Goal: Information Seeking & Learning: Learn about a topic

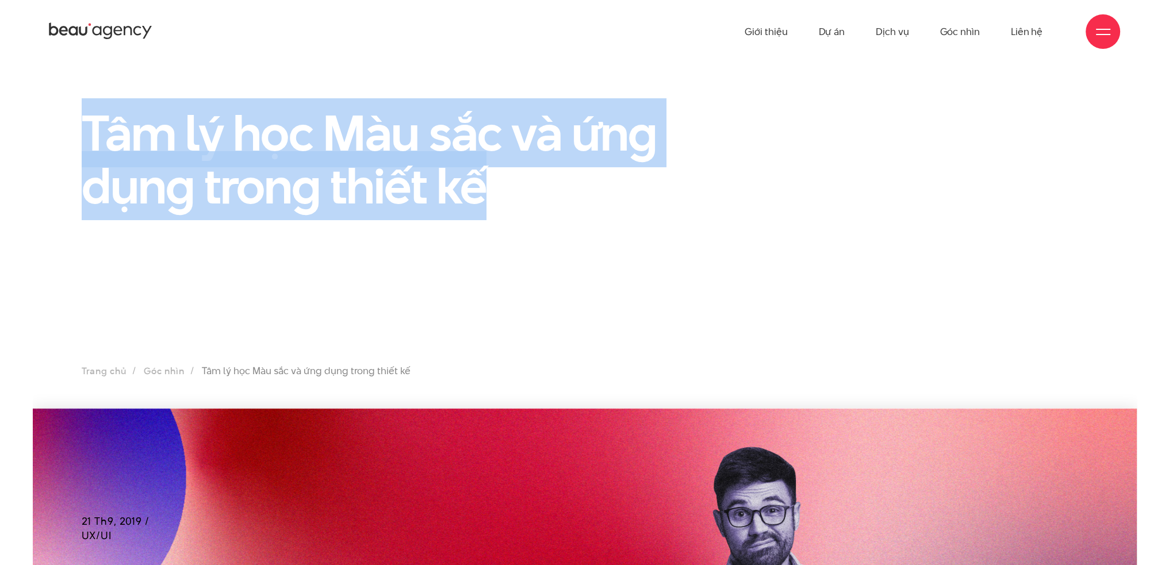
drag, startPoint x: 87, startPoint y: 128, endPoint x: 486, endPoint y: 182, distance: 402.2
click at [486, 182] on h1 "Tâm lý học Màu sắc và ứng dụng trong thiết kế" at bounding box center [412, 159] width 661 height 106
copy h1 "Tâm lý học Màu sắc và ứng dụng trong thiết kế"
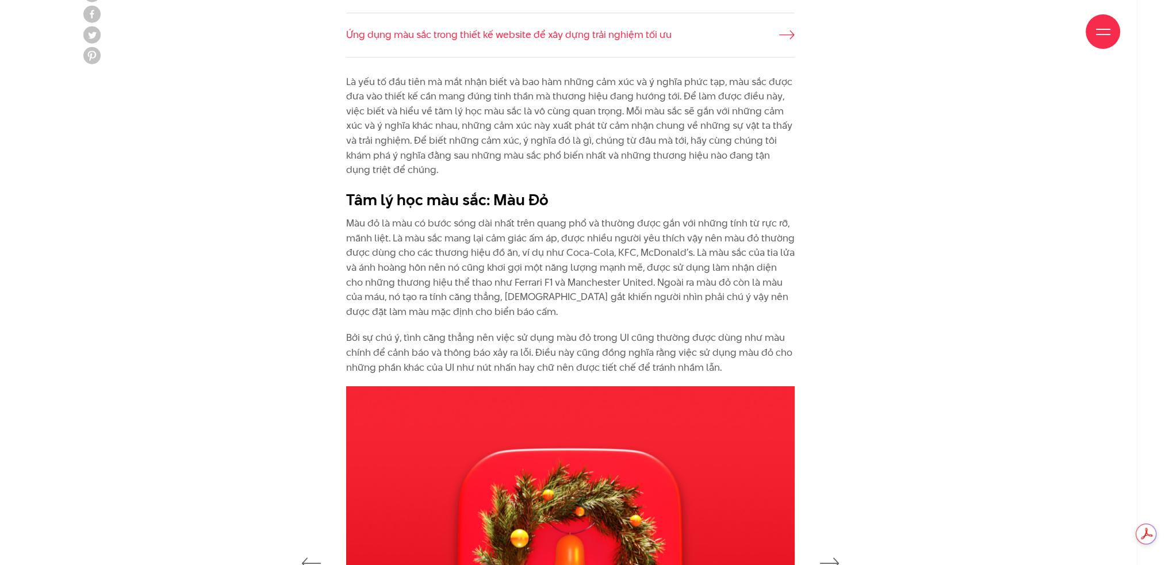
scroll to position [1380, 0]
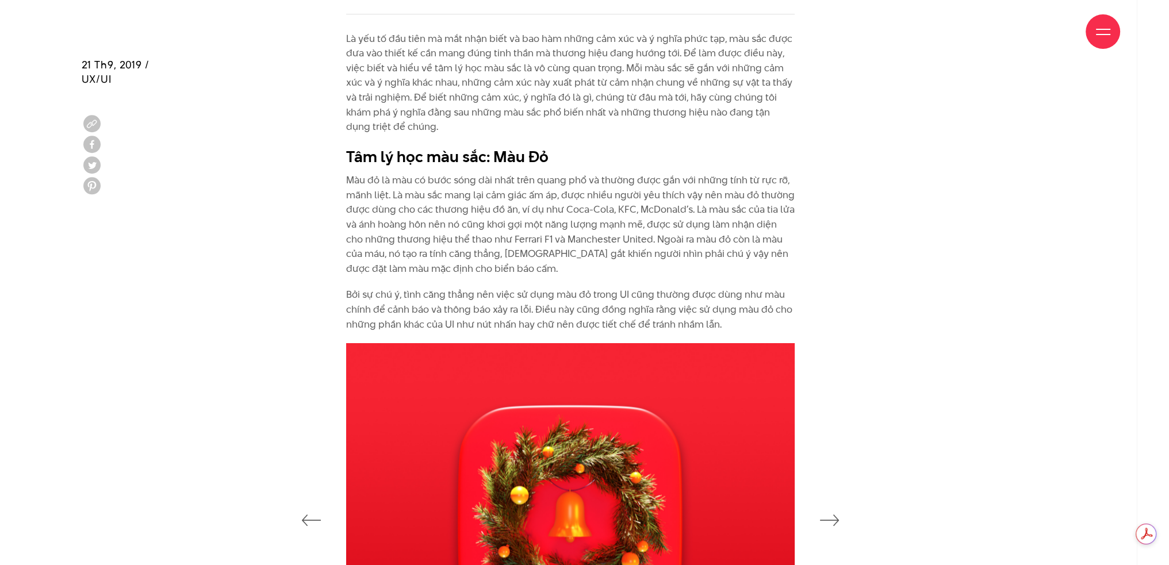
click at [589, 292] on p "Bởi sự chú ý, tình căng thẳng nên việc sử dụng màu đỏ trong UI cũng thường được…" at bounding box center [570, 310] width 449 height 44
click at [574, 280] on div "Là yếu tố đầu tiên mà mắt nhận biết và bao hàm những cảm xúc và ý nghĩa phức tạ…" at bounding box center [570, 182] width 449 height 301
click at [372, 247] on p "Màu đỏ là màu có bước sóng dài nhất trên quang phổ và thường được gắn với những…" at bounding box center [570, 224] width 449 height 103
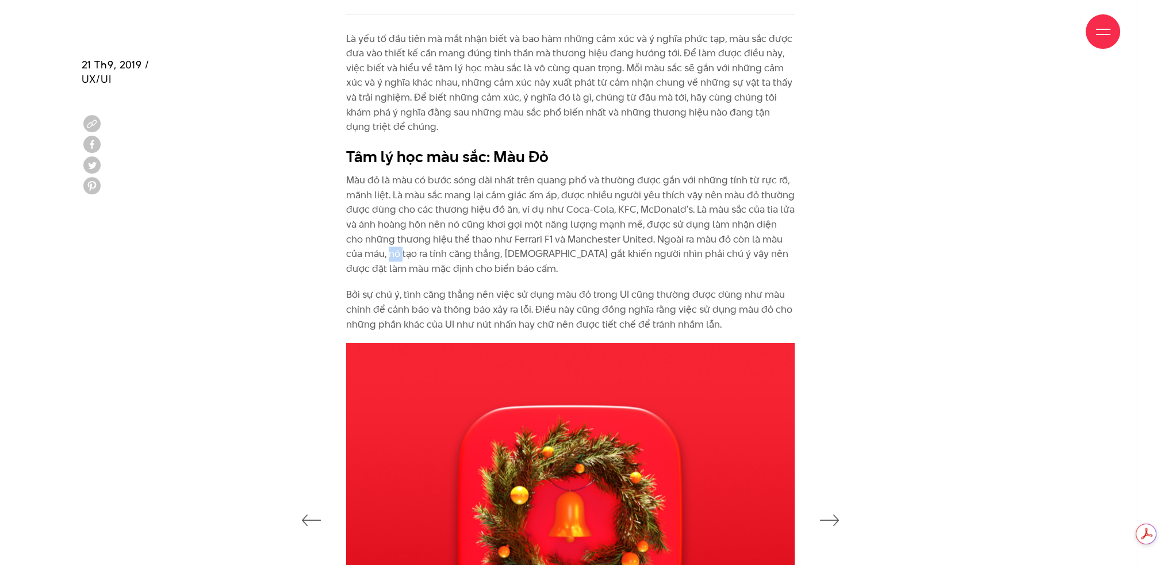
click at [372, 247] on p "Màu đỏ là màu có bước sóng dài nhất trên quang phổ và thường được gắn với những…" at bounding box center [570, 224] width 449 height 103
click at [440, 285] on div "Là yếu tố đầu tiên mà mắt nhận biết và bao hàm những cảm xúc và ý nghĩa phức tạ…" at bounding box center [570, 182] width 449 height 301
click at [439, 264] on p "Màu đỏ là màu có bước sóng dài nhất trên quang phổ và thường được gắn với những…" at bounding box center [570, 224] width 449 height 103
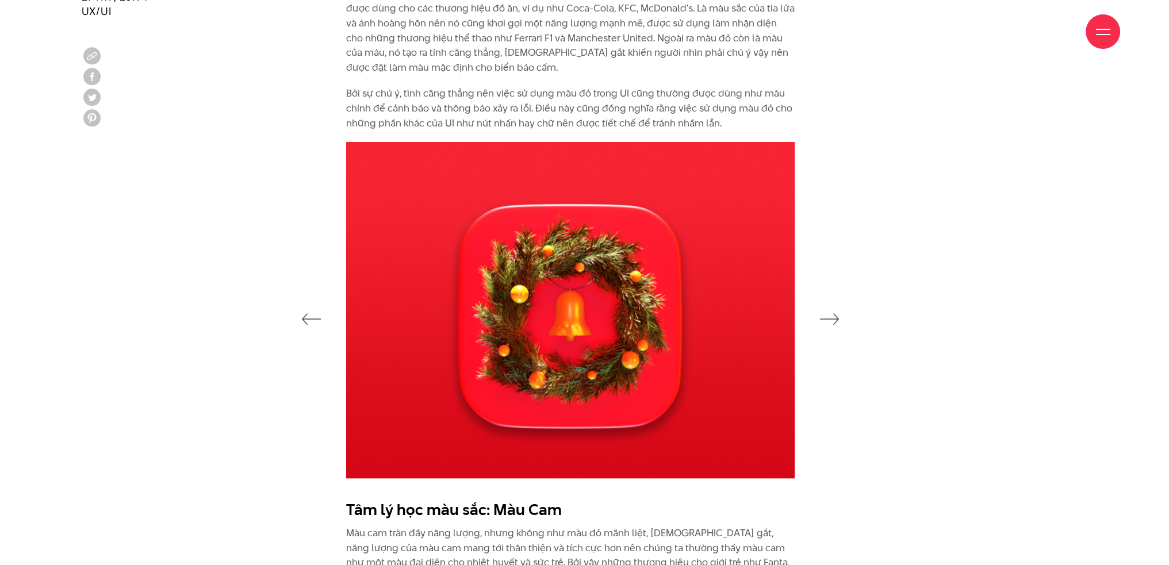
scroll to position [1611, 0]
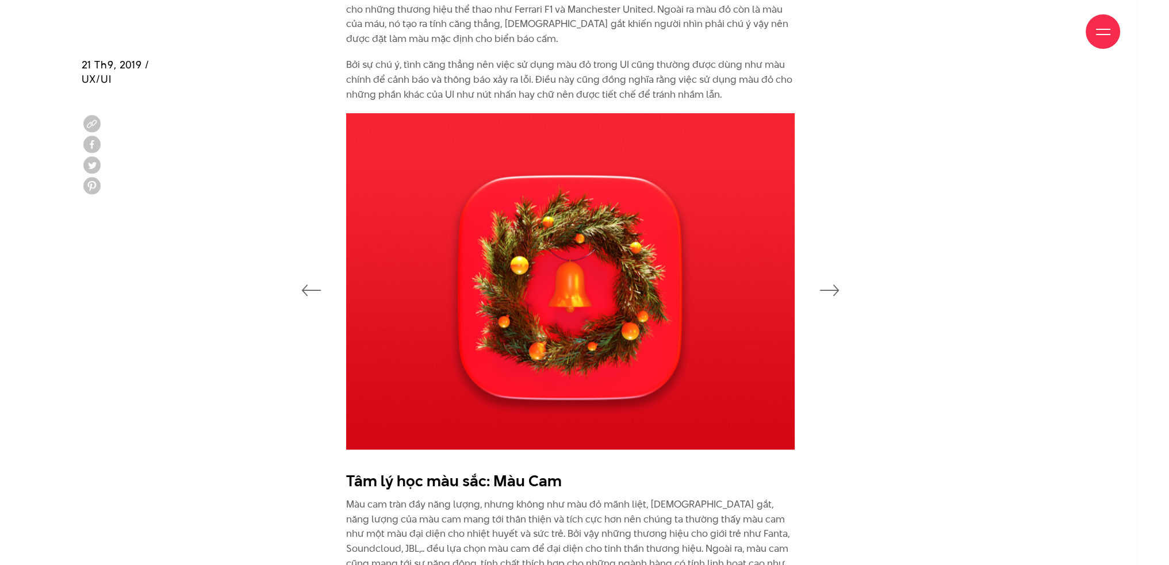
drag, startPoint x: 487, startPoint y: 299, endPoint x: 428, endPoint y: 297, distance: 58.7
click at [428, 297] on img at bounding box center [570, 281] width 449 height 336
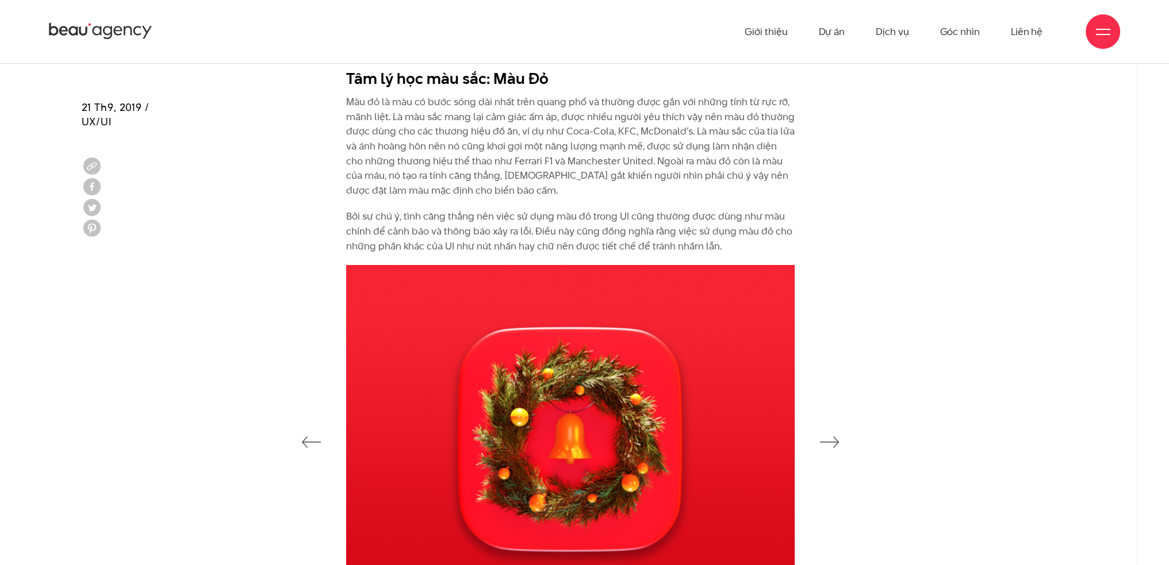
scroll to position [1457, 0]
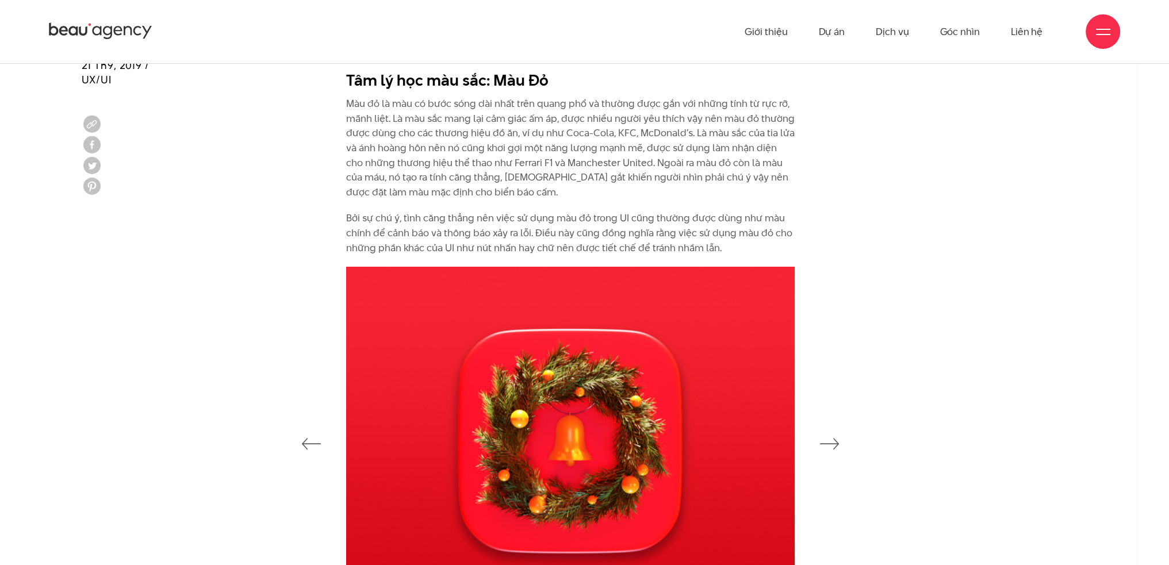
click at [345, 84] on div "Là yếu tố đầu tiên mà mắt nhận biết và bao hàm những cảm xúc và ý nghĩa phức tạ…" at bounding box center [585, 111] width 518 height 312
drag, startPoint x: 491, startPoint y: 160, endPoint x: 530, endPoint y: 165, distance: 38.8
click at [530, 165] on p "Màu đỏ là màu có bước sóng dài nhất trên quang phổ và thường được gắn với những…" at bounding box center [570, 148] width 449 height 103
copy p "Ferrari F1"
click at [357, 101] on p "Màu đỏ là màu có bước sóng dài nhất trên quang phổ và thường được gắn với những…" at bounding box center [570, 148] width 449 height 103
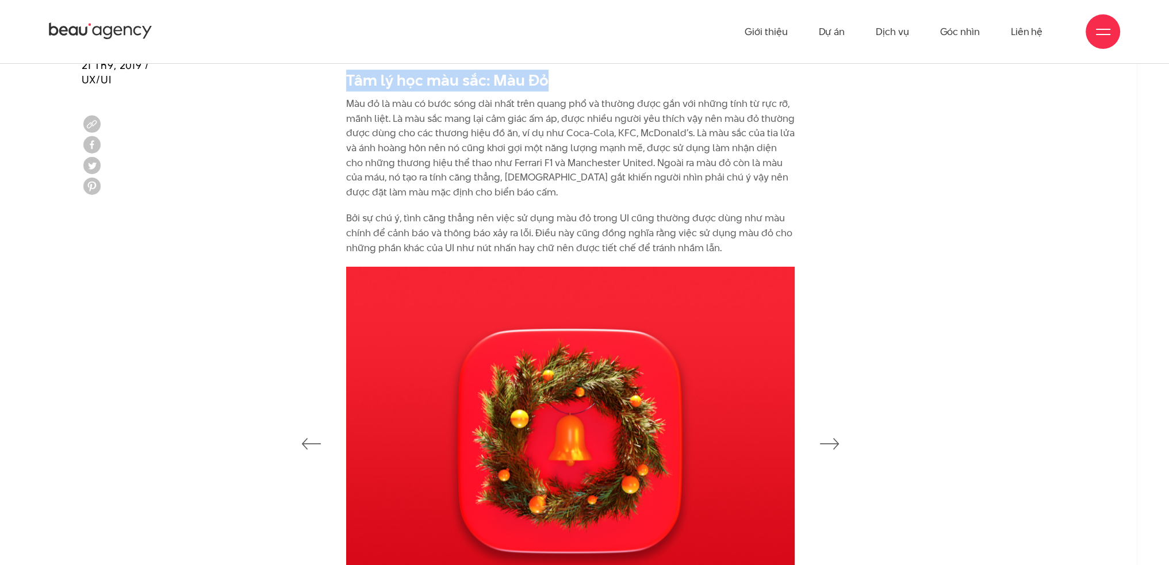
drag, startPoint x: 346, startPoint y: 77, endPoint x: 591, endPoint y: 71, distance: 245.1
click at [591, 71] on h2 "Tâm lý học màu sắc: Màu Đỏ" at bounding box center [570, 81] width 449 height 22
copy b "Tâm lý học màu sắc: Màu Đỏ"
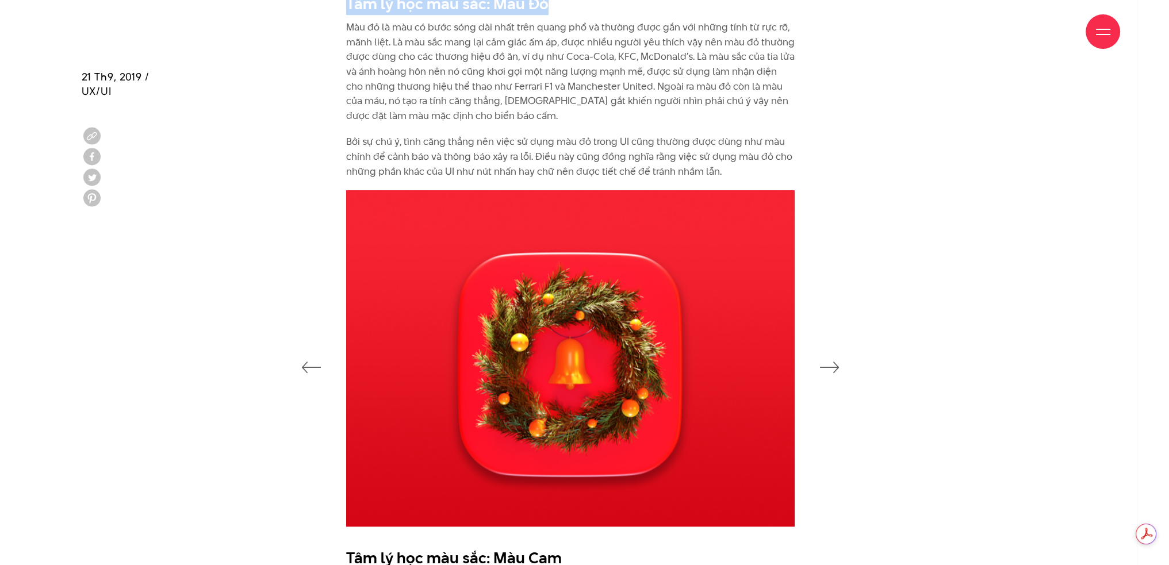
scroll to position [1687, 0]
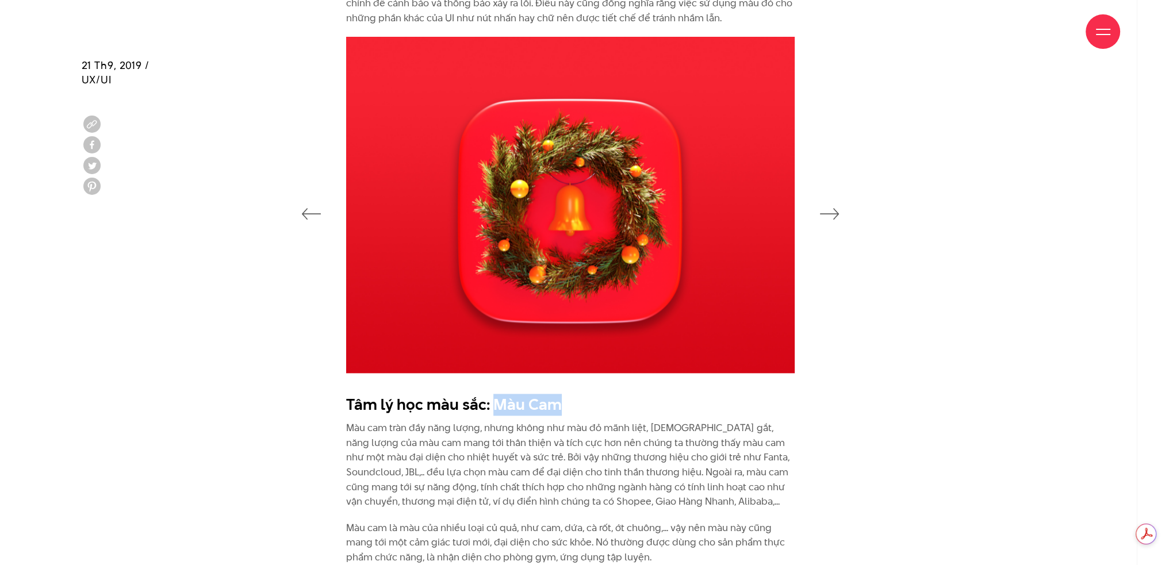
drag, startPoint x: 491, startPoint y: 404, endPoint x: 607, endPoint y: 414, distance: 117.2
click at [603, 408] on h2 "Tâm lý học màu sắc: Màu Cam" at bounding box center [570, 405] width 449 height 22
copy b "Màu Cam"
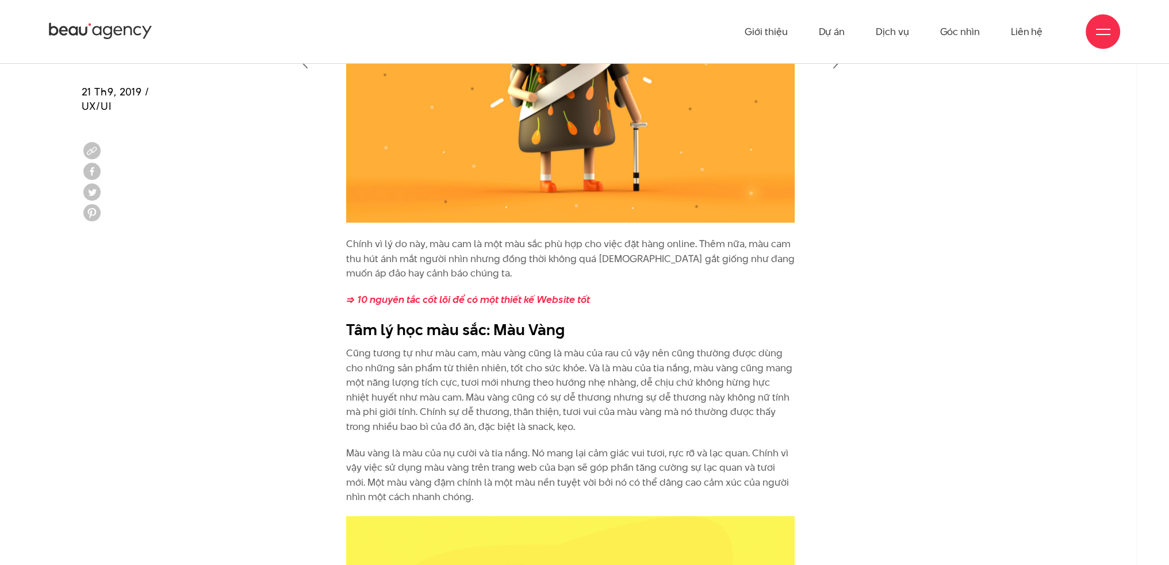
scroll to position [2377, 0]
drag, startPoint x: 492, startPoint y: 331, endPoint x: 632, endPoint y: 335, distance: 140.4
click at [632, 335] on h2 "Tâm lý học màu sắc: Màu Vàng" at bounding box center [570, 331] width 449 height 22
copy b "Màu Vàng"
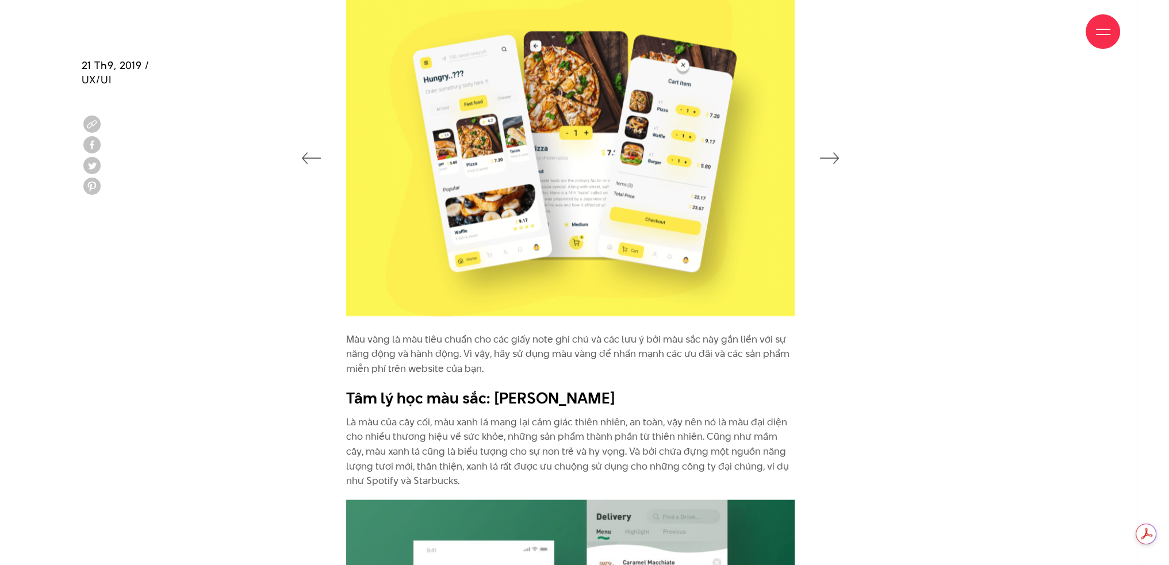
scroll to position [0, 0]
drag, startPoint x: 492, startPoint y: 397, endPoint x: 609, endPoint y: 404, distance: 117.0
click at [609, 404] on h2 "Tâm lý học màu sắc: [PERSON_NAME]" at bounding box center [570, 398] width 449 height 22
copy b "Màu Xanh Lá"
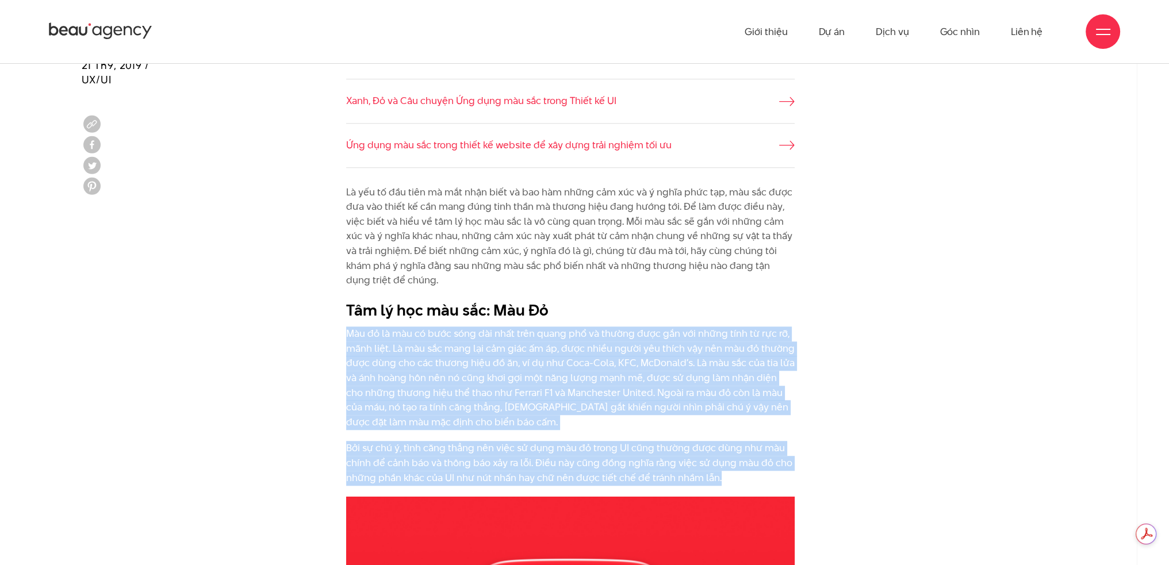
drag, startPoint x: 347, startPoint y: 333, endPoint x: 734, endPoint y: 478, distance: 412.8
click at [734, 478] on div "Là yếu tố đầu tiên mà mắt nhận biết và bao hàm những cảm xúc và ý nghĩa phức tạ…" at bounding box center [570, 335] width 449 height 301
copy div "Lor ip do sit am cons adip eli sedd eius tempo inc ut labore etdo mag ali enima…"
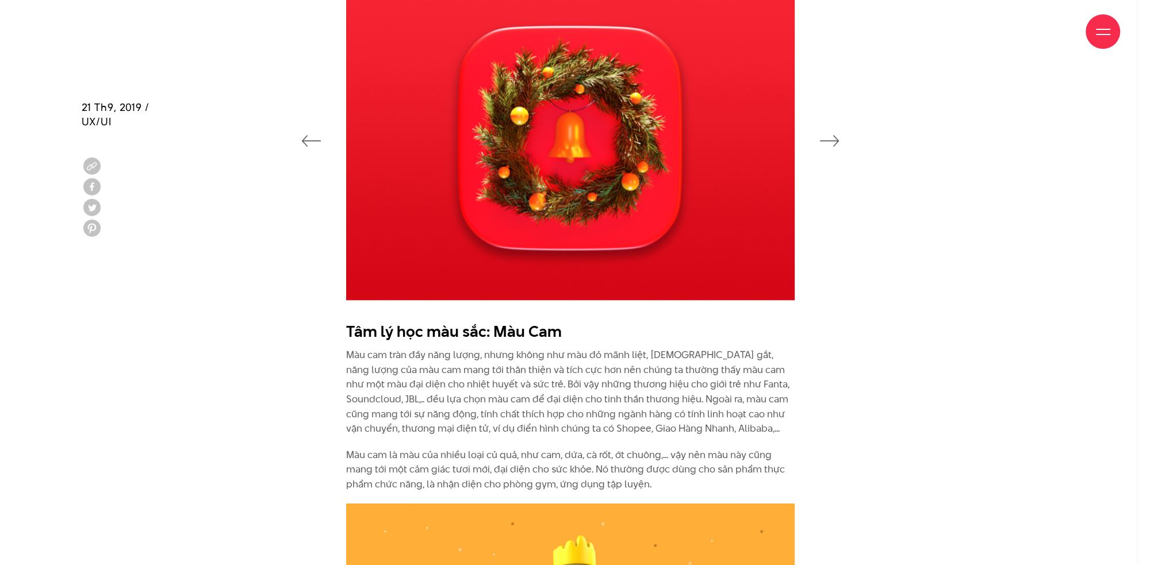
scroll to position [1841, 0]
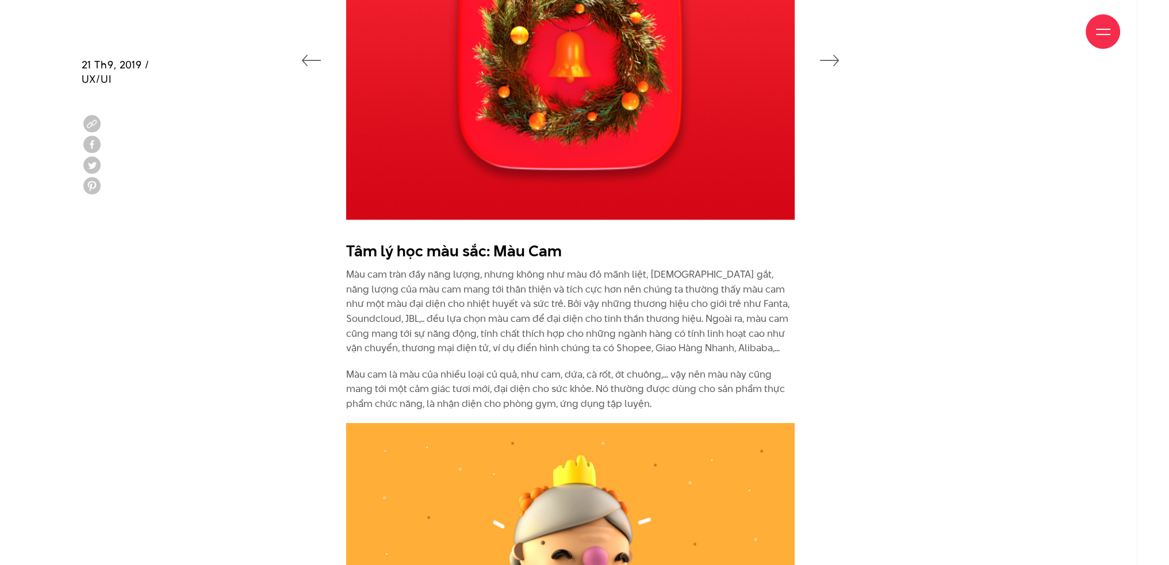
drag, startPoint x: 449, startPoint y: 318, endPoint x: 389, endPoint y: 277, distance: 72.0
click at [449, 318] on p "Màu cam tràn đầy năng lượng, nhưng không như màu đỏ mãnh liệt, [DEMOGRAPHIC_DAT…" at bounding box center [570, 311] width 449 height 89
click at [354, 280] on p "Màu cam tràn đầy năng lượng, nhưng không như màu đỏ mãnh liệt, [DEMOGRAPHIC_DAT…" at bounding box center [570, 311] width 449 height 89
click at [351, 276] on p "Màu cam tràn đầy năng lượng, nhưng không như màu đỏ mãnh liệt, [DEMOGRAPHIC_DAT…" at bounding box center [570, 311] width 449 height 89
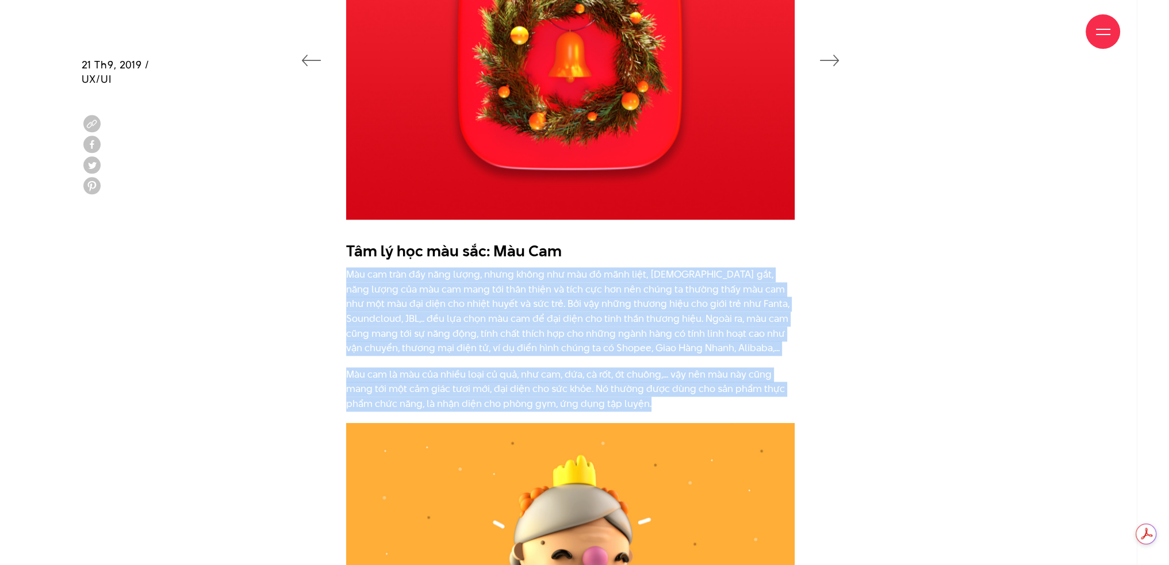
scroll to position [0, 0]
drag, startPoint x: 341, startPoint y: 274, endPoint x: 656, endPoint y: 406, distance: 341.6
click at [656, 406] on div "Tâm lý học màu sắc: Màu Cam Màu cam tràn đầy năng lượng, nhưng không như màu đỏ…" at bounding box center [585, 329] width 518 height 189
copy div "Lor ips dolo sit amet conse, adipi elits doe tem in utla etdo, mag ali, enim ad…"
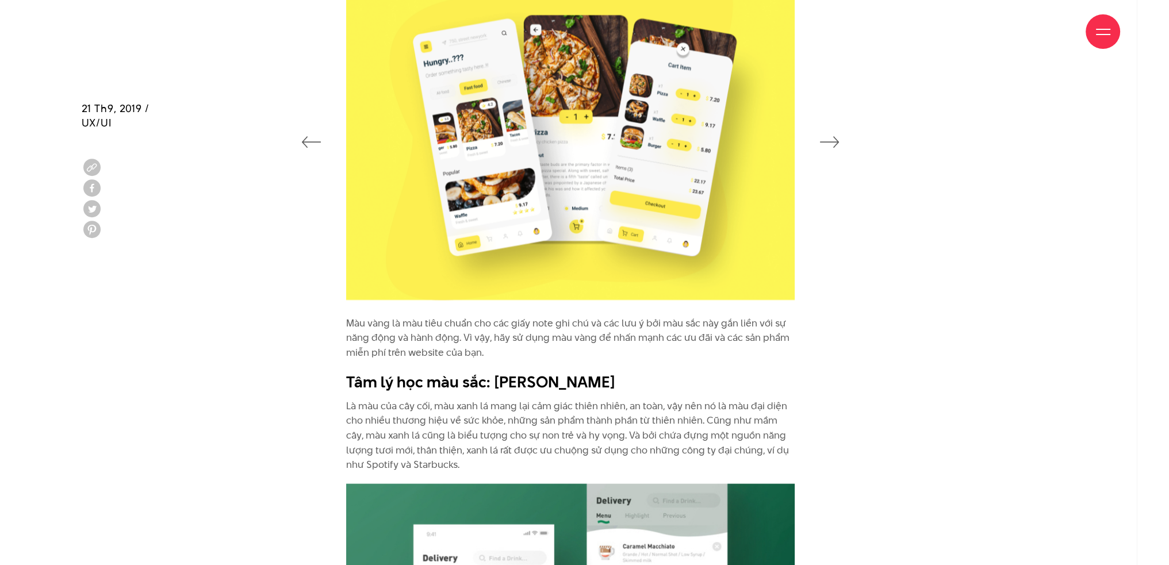
scroll to position [2991, 0]
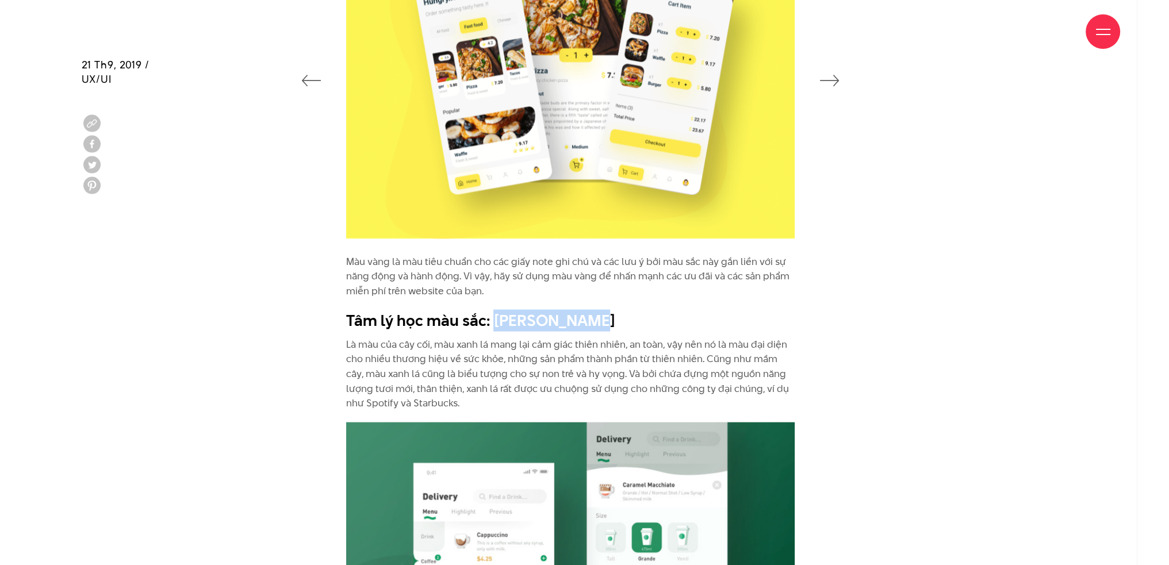
drag, startPoint x: 490, startPoint y: 322, endPoint x: 607, endPoint y: 320, distance: 117.4
click at [607, 320] on h2 "Tâm lý học màu sắc: [PERSON_NAME]" at bounding box center [570, 321] width 449 height 22
copy b "Màu Xanh Lá"
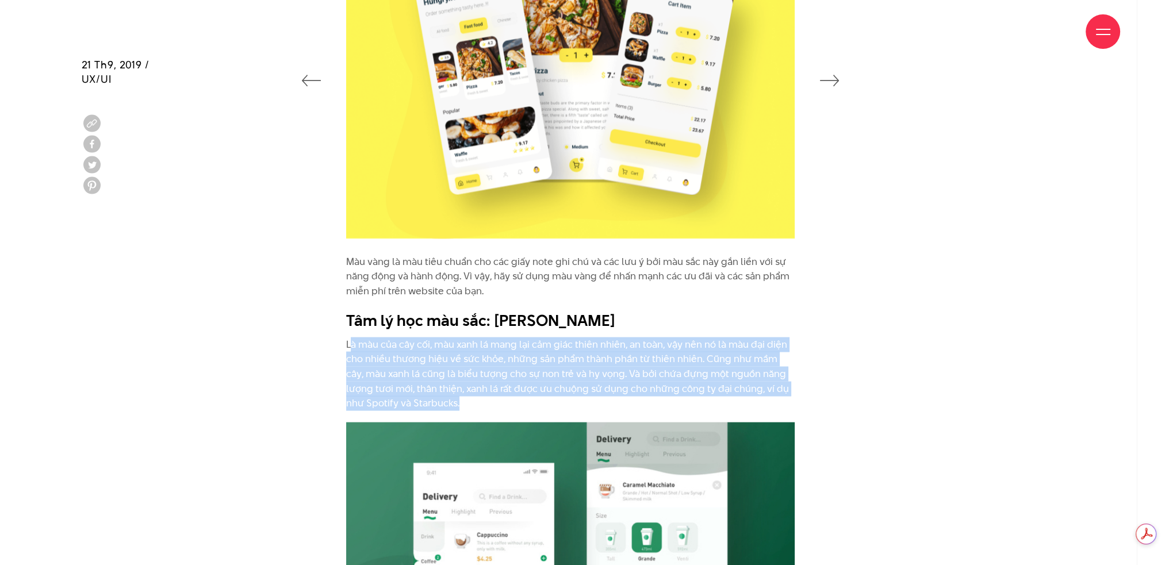
drag, startPoint x: 394, startPoint y: 347, endPoint x: 537, endPoint y: 404, distance: 153.9
click at [537, 404] on p "Là màu của cây cối, màu xanh lá mang lại cảm giác thiên nhiên, an toàn, vậy nên…" at bounding box center [570, 375] width 449 height 74
click at [425, 401] on p "Là màu của cây cối, màu xanh lá mang lại cảm giác thiên nhiên, an toàn, vậy nên…" at bounding box center [570, 375] width 449 height 74
drag, startPoint x: 446, startPoint y: 406, endPoint x: 378, endPoint y: 351, distance: 87.1
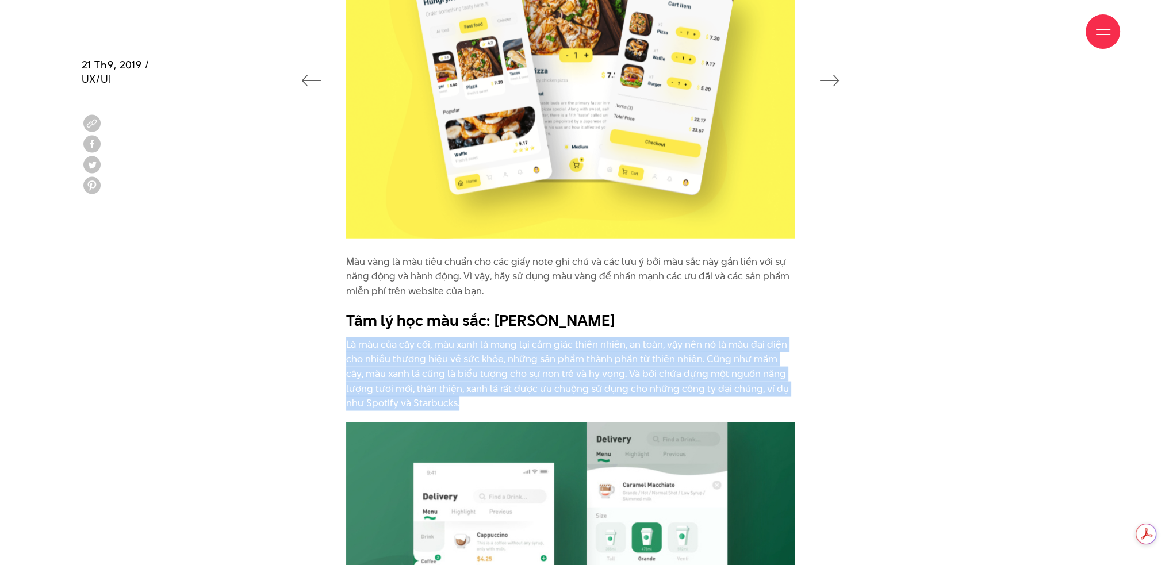
copy p "Là màu của cây cối, màu xanh lá mang lại cảm giác thiên nhiên, an toàn, vậy nên…"
click at [385, 347] on p "Là màu của cây cối, màu xanh lá mang lại cảm giác thiên nhiên, an toàn, vậy nên…" at bounding box center [570, 375] width 449 height 74
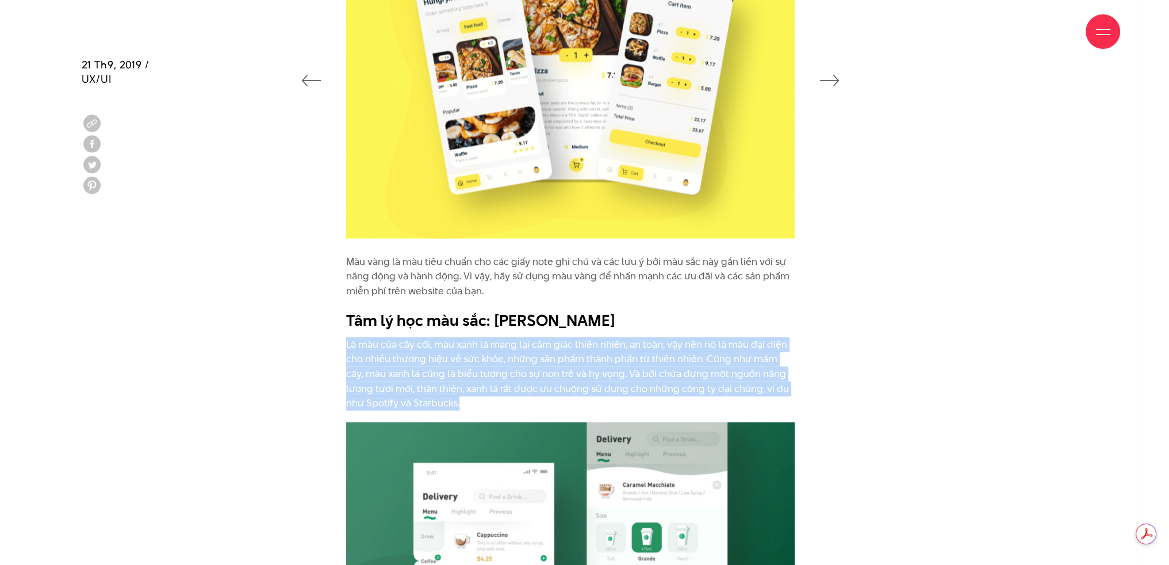
drag, startPoint x: 344, startPoint y: 347, endPoint x: 446, endPoint y: 404, distance: 116.7
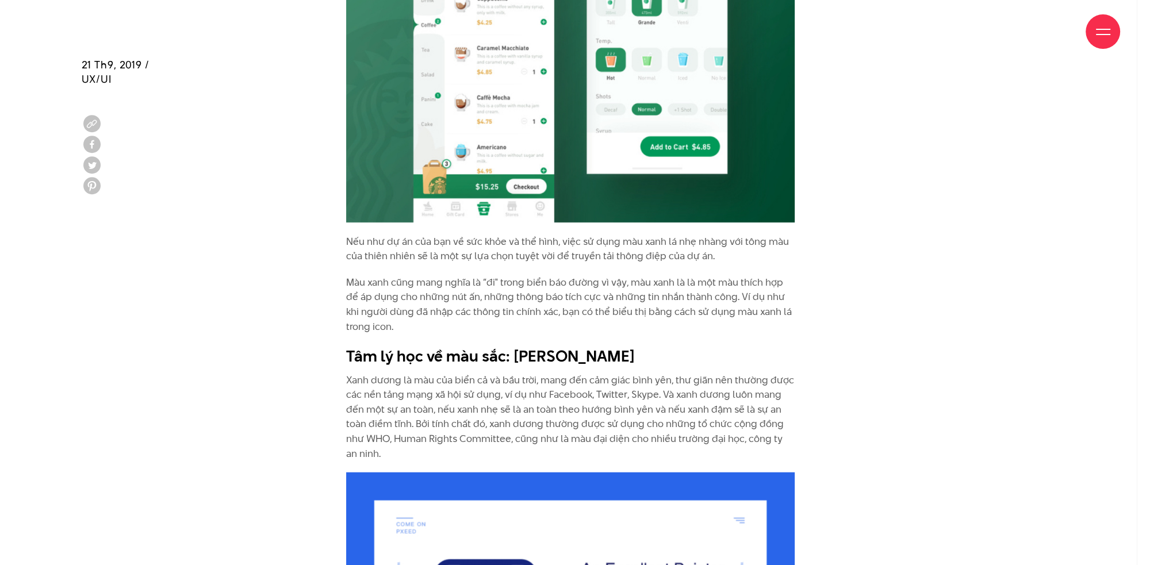
click at [400, 296] on p "Màu xanh cũng mang nghĩa là “đi" trong biển báo đường vì vậy, màu xanh là là mộ…" at bounding box center [570, 305] width 449 height 59
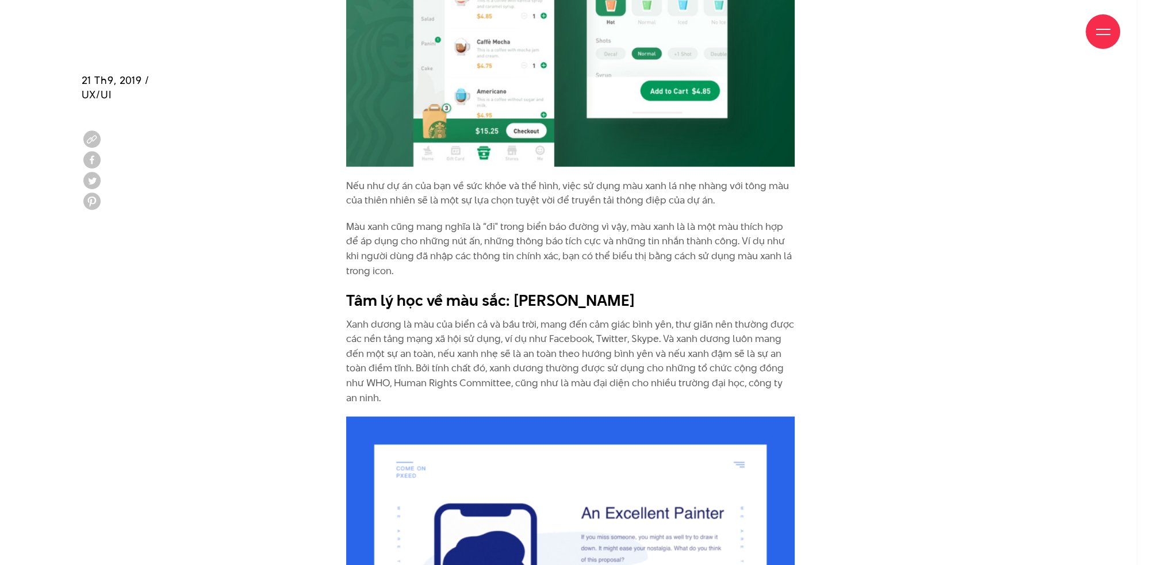
scroll to position [3604, 0]
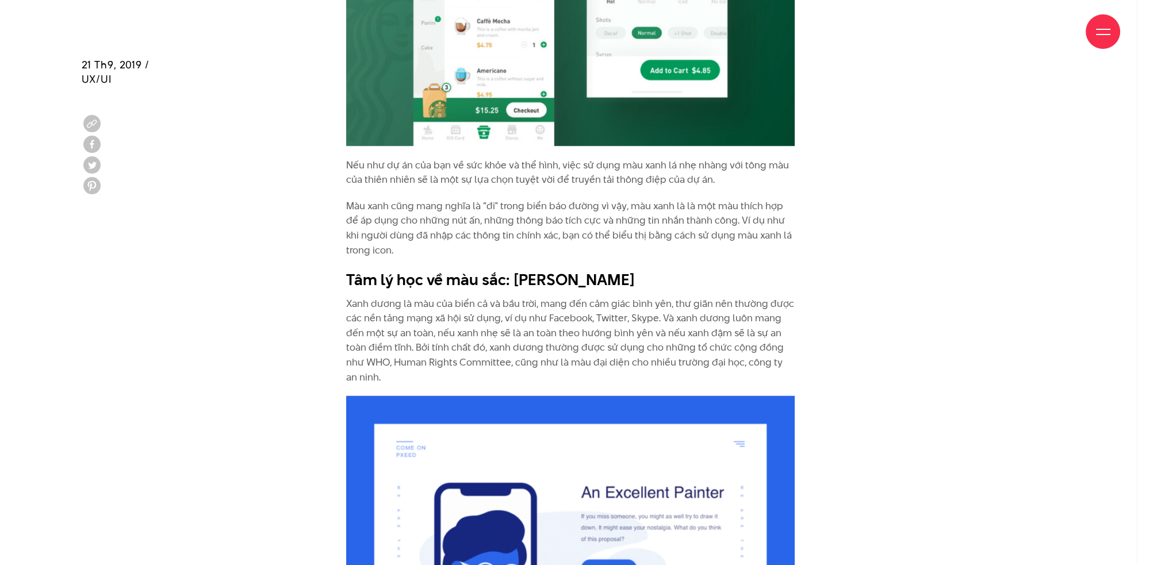
click at [362, 169] on p "Nếu như dự án của bạn về sức khỏe và thể hình, việc sử dụng màu xanh lá nhẹ nhà…" at bounding box center [570, 172] width 449 height 29
click at [378, 217] on p "Màu xanh cũng mang nghĩa là “đi" trong biển báo đường vì vậy, màu xanh là là mộ…" at bounding box center [570, 228] width 449 height 59
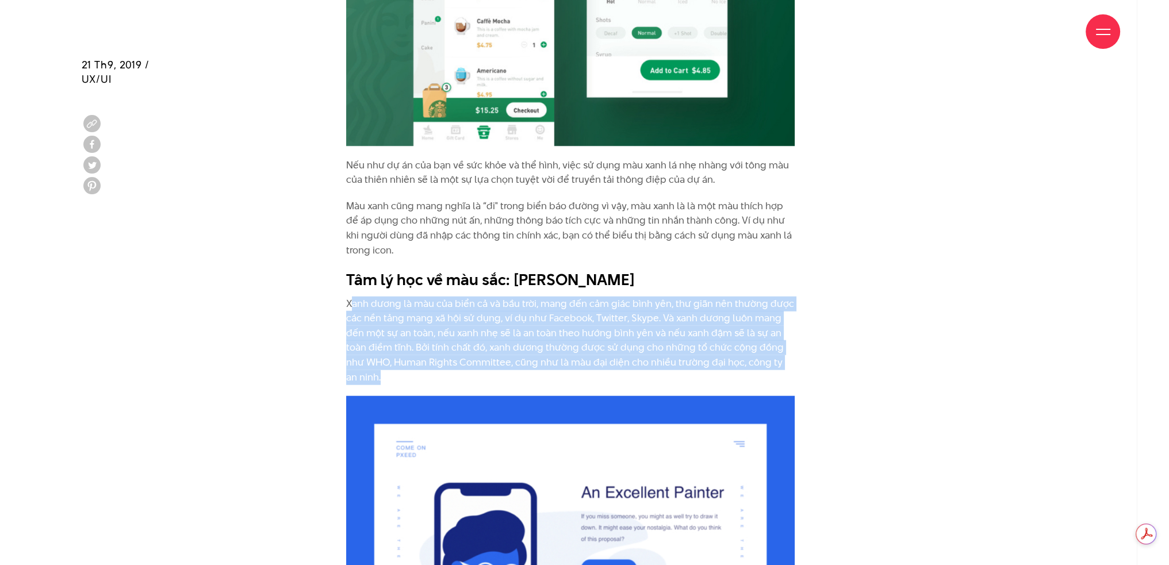
scroll to position [0, 0]
drag, startPoint x: 350, startPoint y: 300, endPoint x: 402, endPoint y: 374, distance: 90.8
click at [402, 374] on p "Xanh dương là màu của biển cả và bầu trời, mang đến cảm giác bình yên, thư giãn…" at bounding box center [570, 341] width 449 height 89
click at [383, 356] on p "Xanh dương là màu của biển cả và bầu trời, mang đến cảm giác bình yên, thư giãn…" at bounding box center [570, 341] width 449 height 89
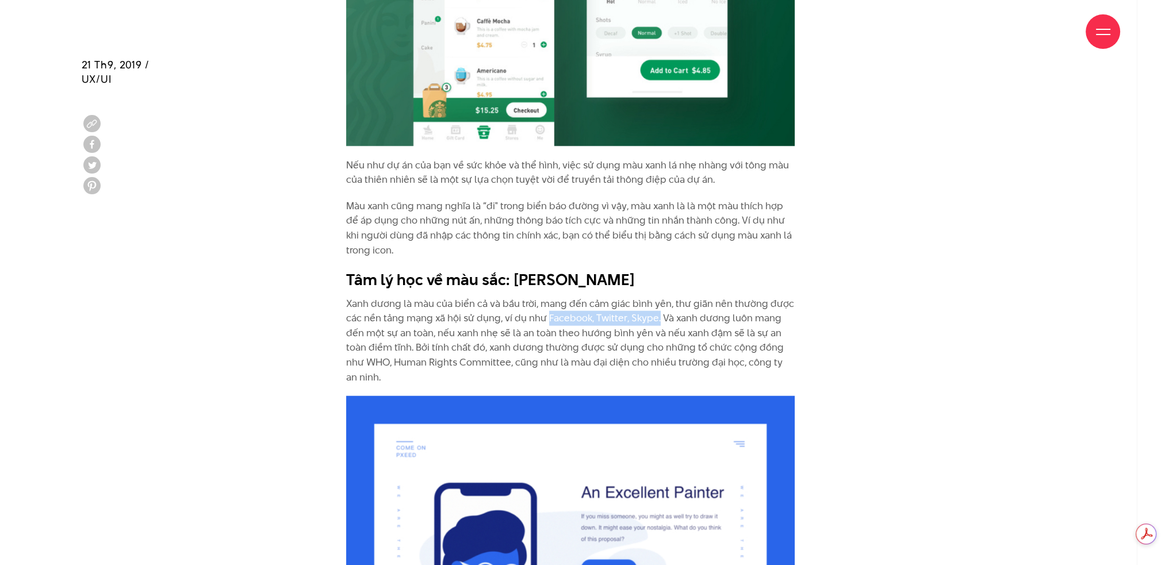
drag, startPoint x: 547, startPoint y: 321, endPoint x: 658, endPoint y: 322, distance: 111.0
click at [658, 322] on p "Xanh dương là màu của biển cả và bầu trời, mang đến cảm giác bình yên, thư giãn…" at bounding box center [570, 341] width 449 height 89
click at [406, 201] on p "Màu xanh cũng mang nghĩa là “đi" trong biển báo đường vì vậy, màu xanh là là mộ…" at bounding box center [570, 228] width 449 height 59
drag, startPoint x: 354, startPoint y: 303, endPoint x: 365, endPoint y: 311, distance: 12.8
click at [365, 311] on p "Xanh dương là màu của biển cả và bầu trời, mang đến cảm giác bình yên, thư giãn…" at bounding box center [570, 341] width 449 height 89
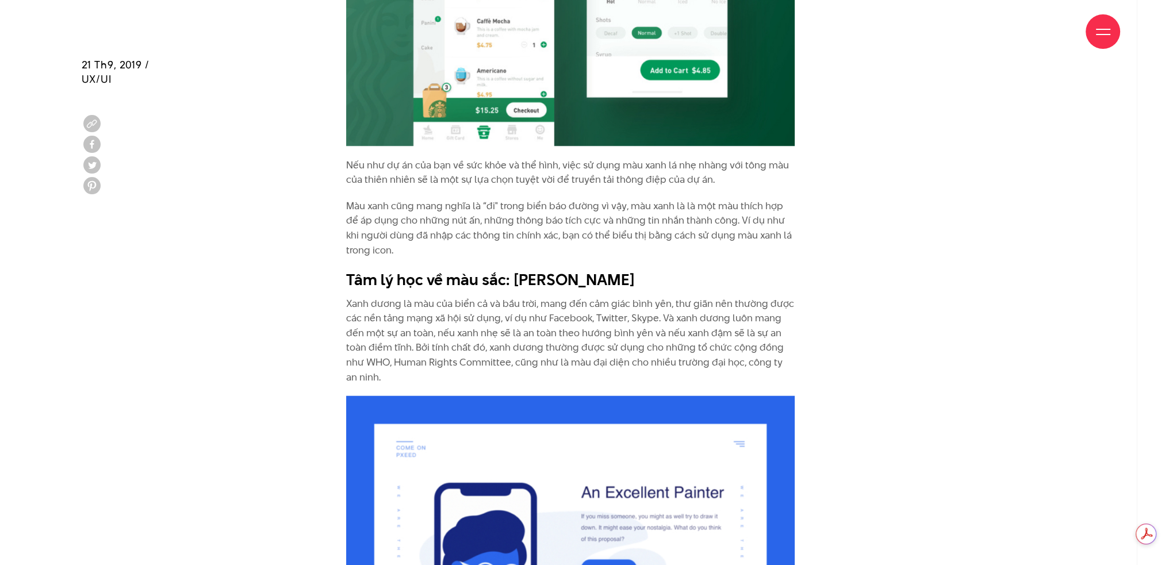
click at [362, 327] on p "Xanh dương là màu của biển cả và bầu trời, mang đến cảm giác bình yên, thư giãn…" at bounding box center [570, 341] width 449 height 89
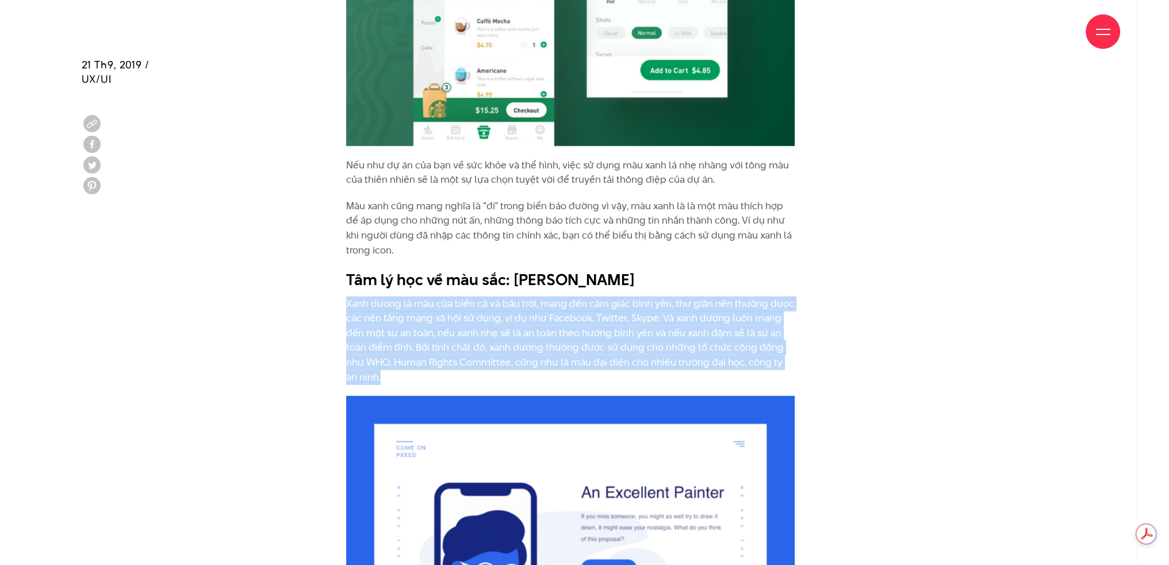
drag, startPoint x: 347, startPoint y: 303, endPoint x: 389, endPoint y: 379, distance: 86.5
click at [389, 379] on p "Xanh dương là màu của biển cả và bầu trời, mang đến cảm giác bình yên, thư giãn…" at bounding box center [570, 341] width 449 height 89
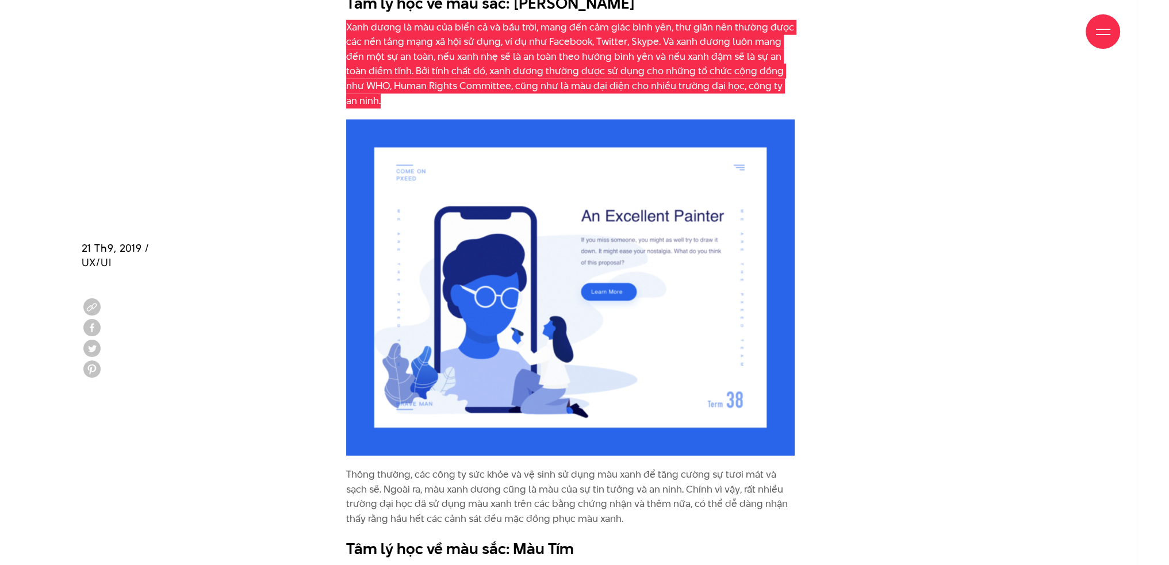
scroll to position [4064, 0]
